Goal: Navigation & Orientation: Find specific page/section

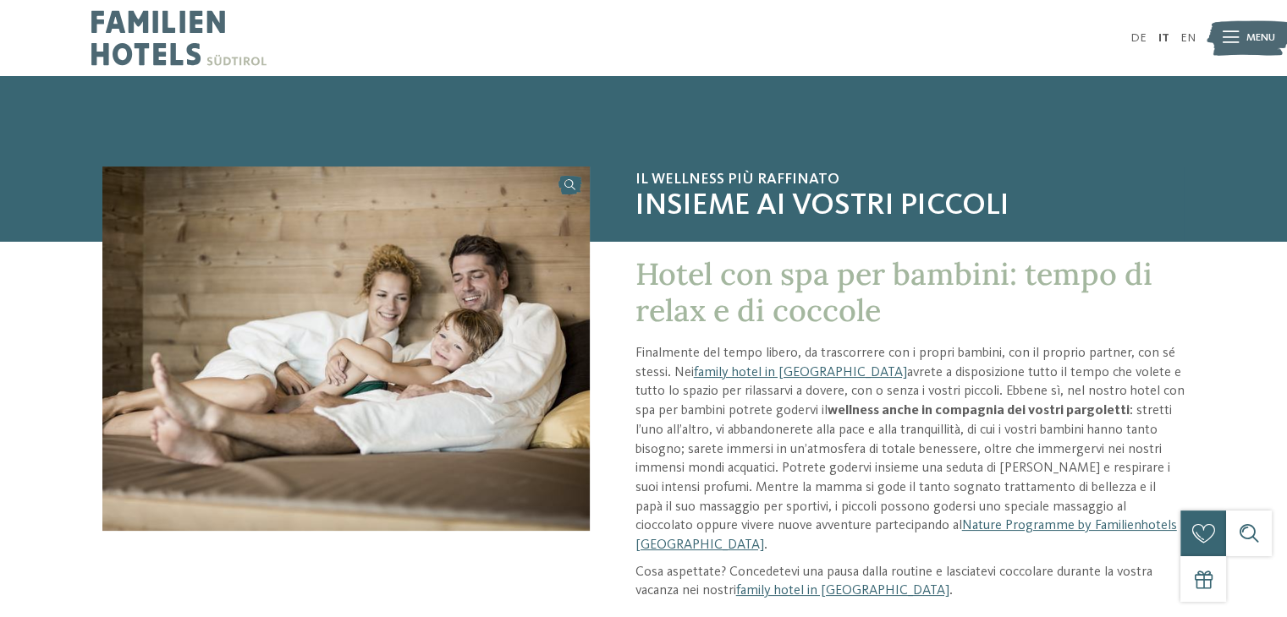
click at [1234, 43] on icon at bounding box center [1230, 38] width 16 height 12
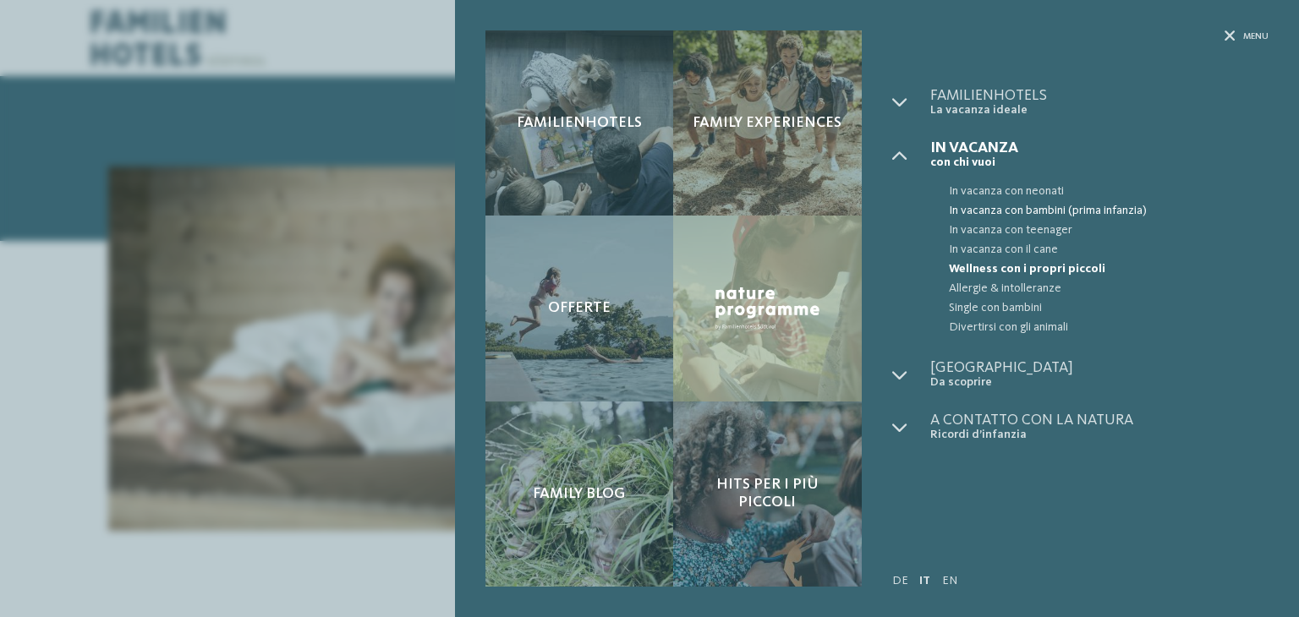
click at [1042, 210] on span "In vacanza con bambini (prima infanzia)" at bounding box center [1109, 210] width 320 height 19
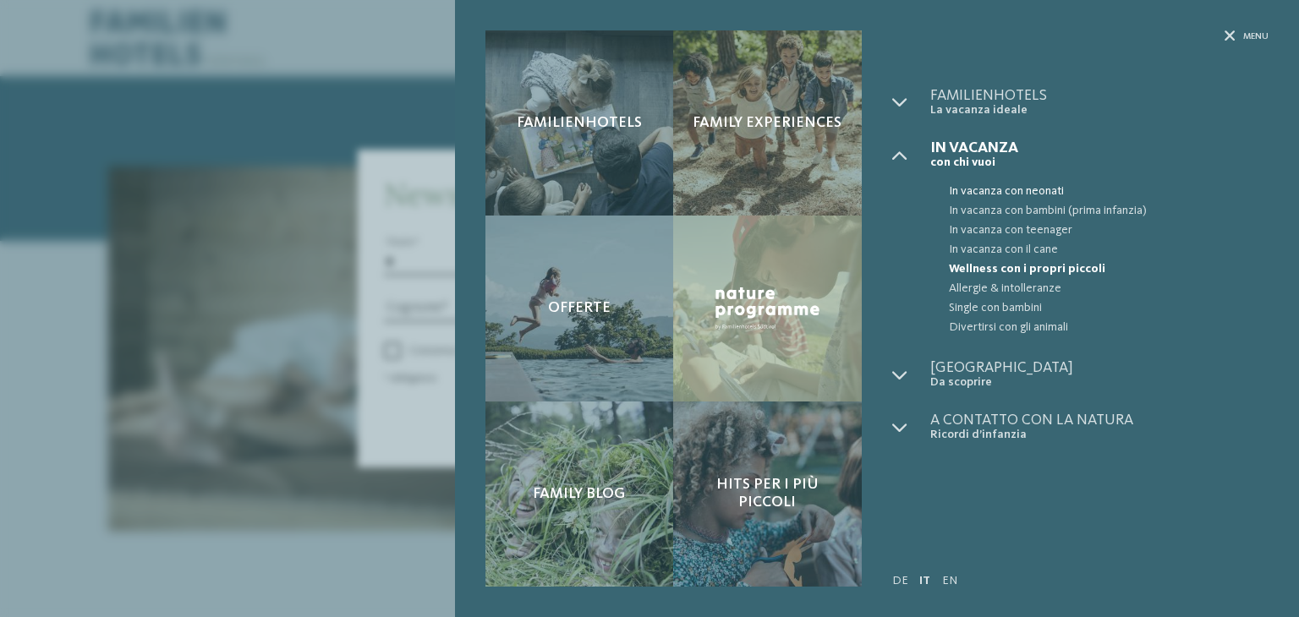
click at [998, 189] on span "In vacanza con neonati" at bounding box center [1109, 191] width 320 height 19
click at [1226, 37] on icon at bounding box center [1230, 36] width 11 height 11
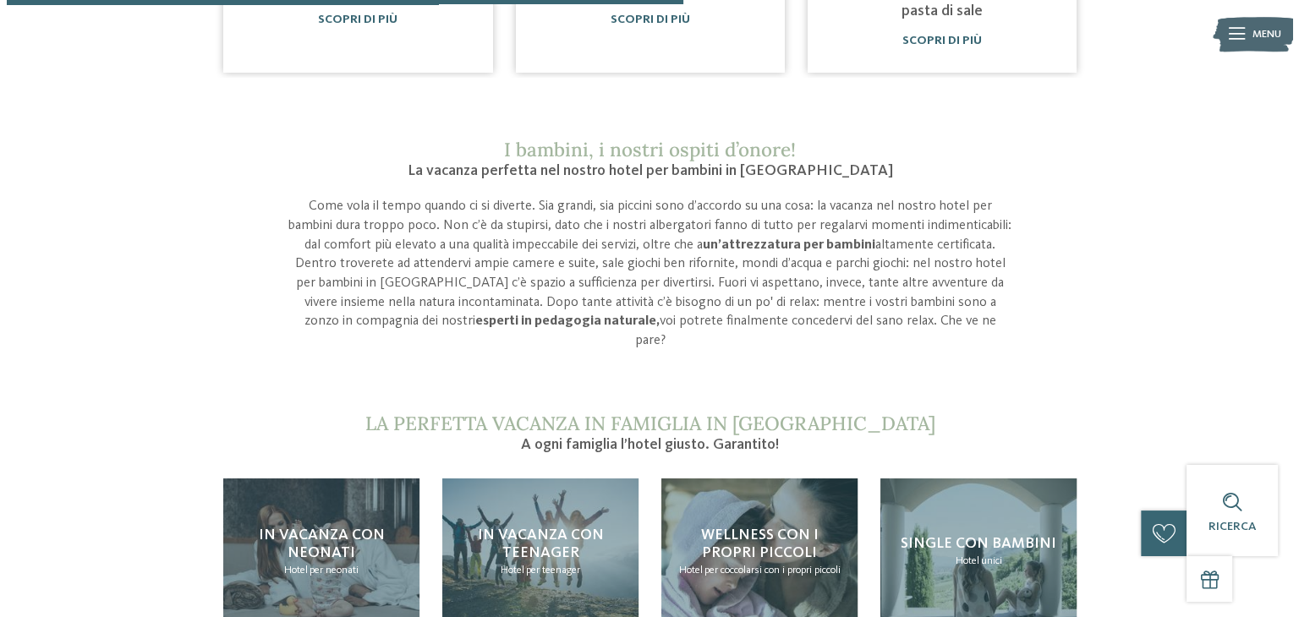
scroll to position [1344, 0]
